Goal: Communication & Community: Participate in discussion

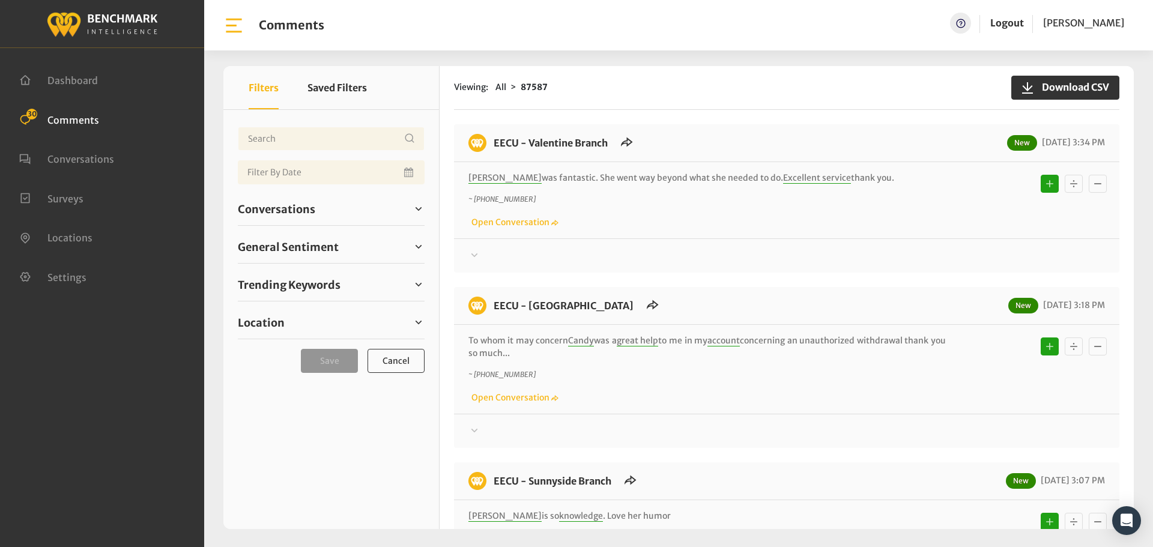
click at [286, 224] on div "Conversations Open 32 Resolved 87149 6792" at bounding box center [331, 209] width 187 height 33
click at [287, 207] on span "Conversations" at bounding box center [276, 209] width 77 height 16
